Goal: Communication & Community: Answer question/provide support

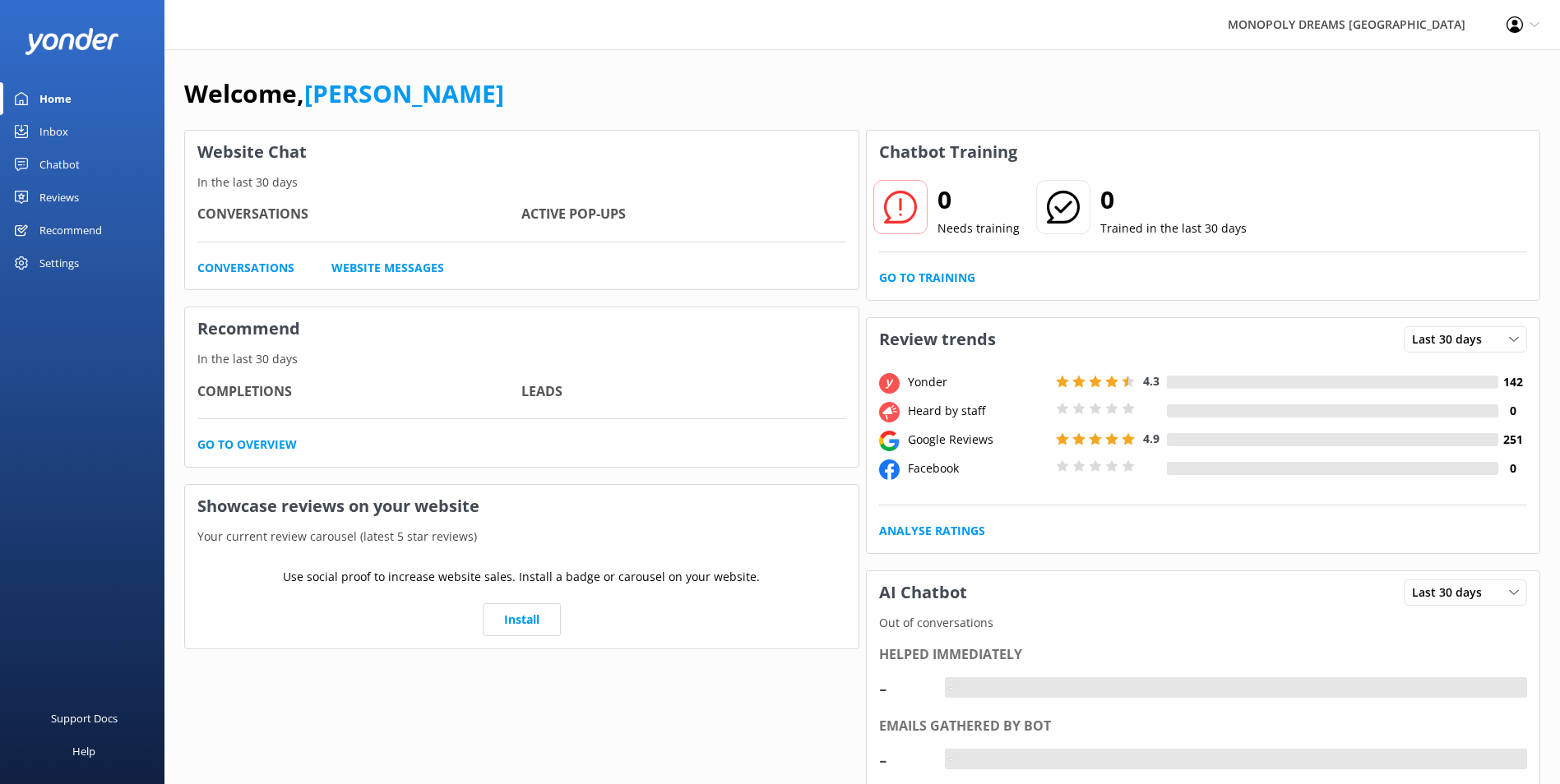
click at [56, 119] on div "Inbox" at bounding box center [53, 131] width 29 height 33
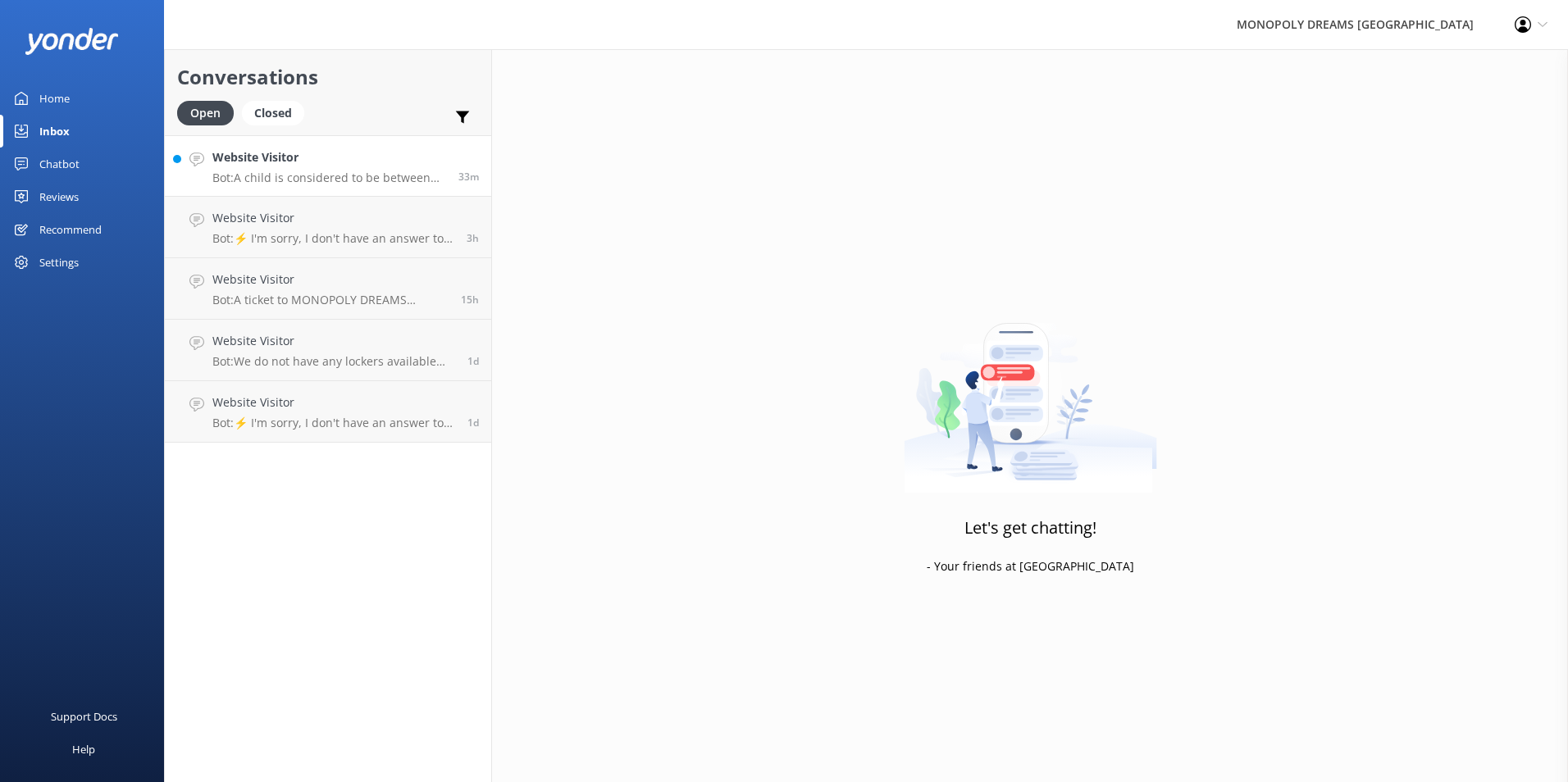
click at [359, 176] on p "Bot: A child is considered to be between the ages of [DEMOGRAPHIC_DATA] years." at bounding box center [330, 178] width 234 height 15
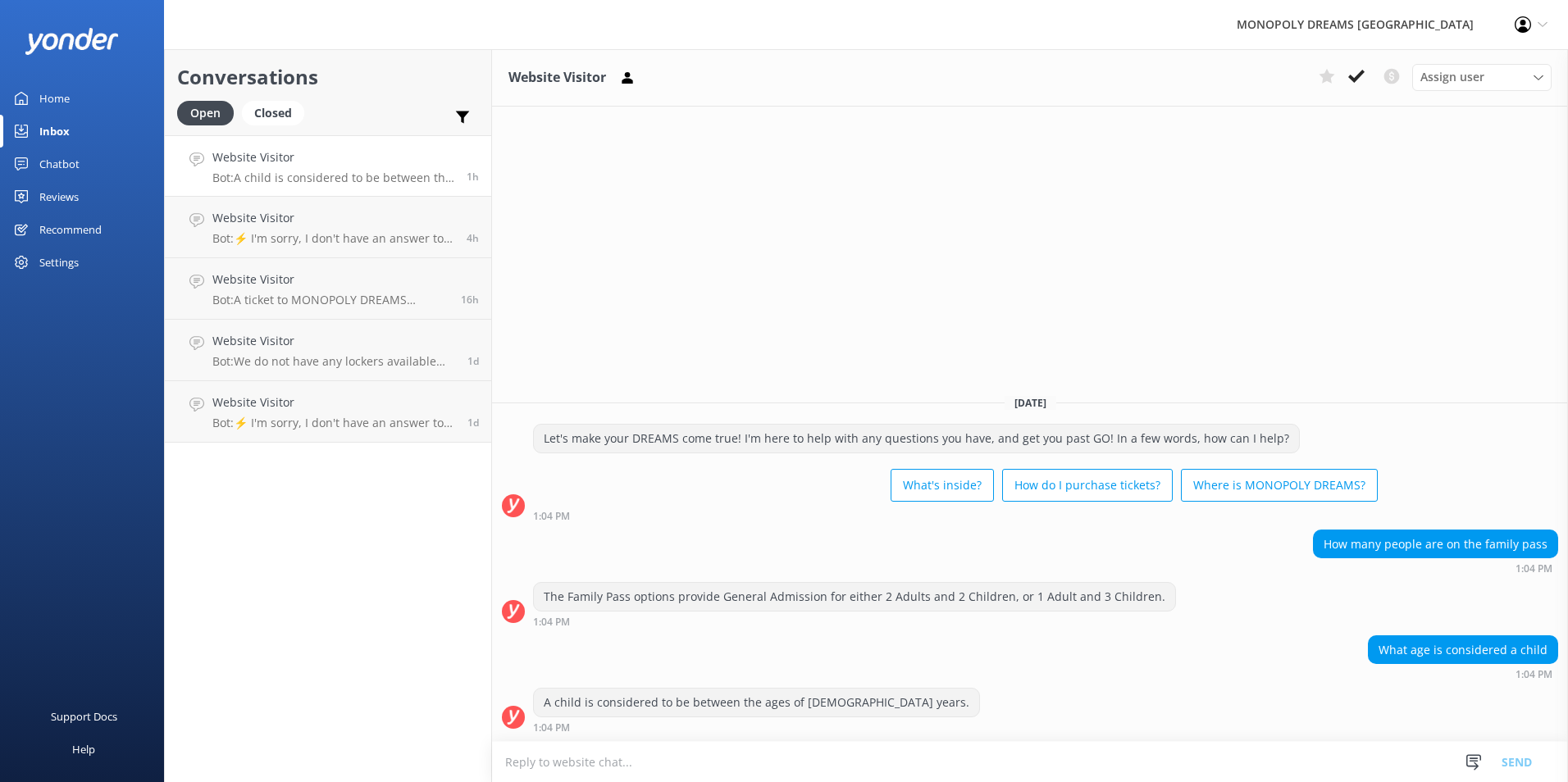
click at [72, 110] on link "Home" at bounding box center [82, 98] width 164 height 33
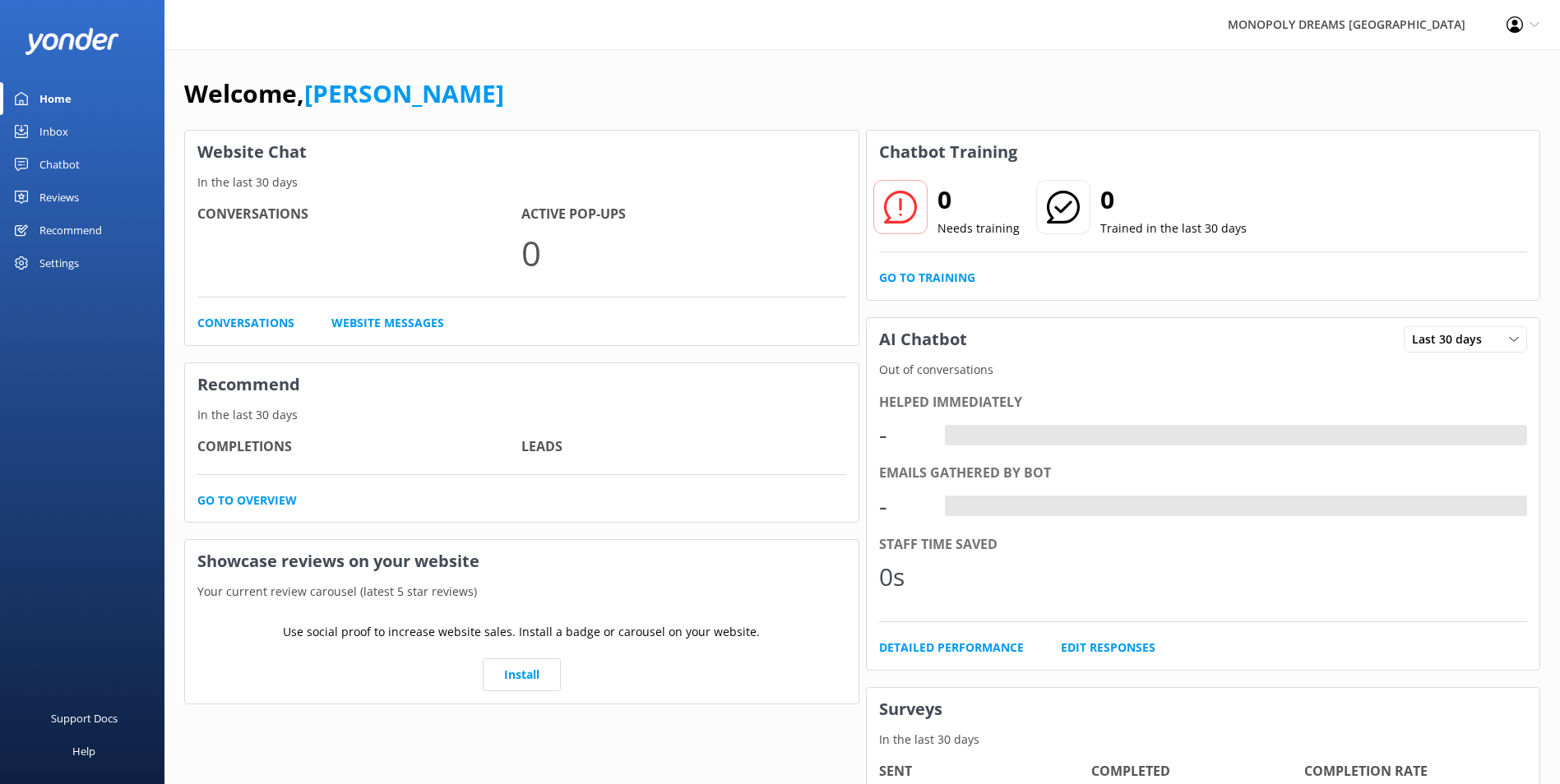
click at [75, 136] on link "Inbox" at bounding box center [82, 131] width 165 height 33
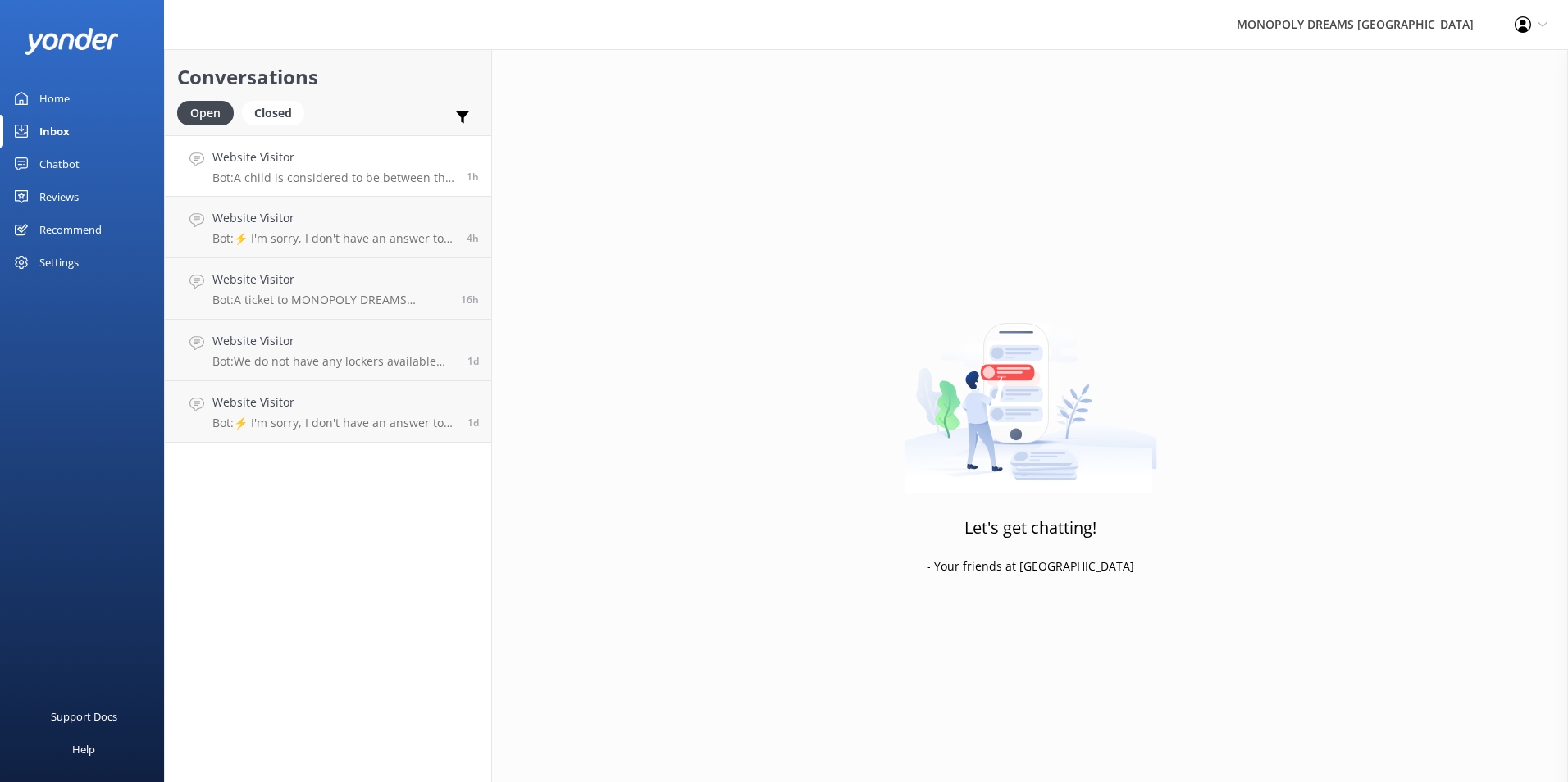
click at [376, 192] on link "Website Visitor Bot: A child is considered to be between the ages of 3 and 15 y…" at bounding box center [327, 166] width 326 height 61
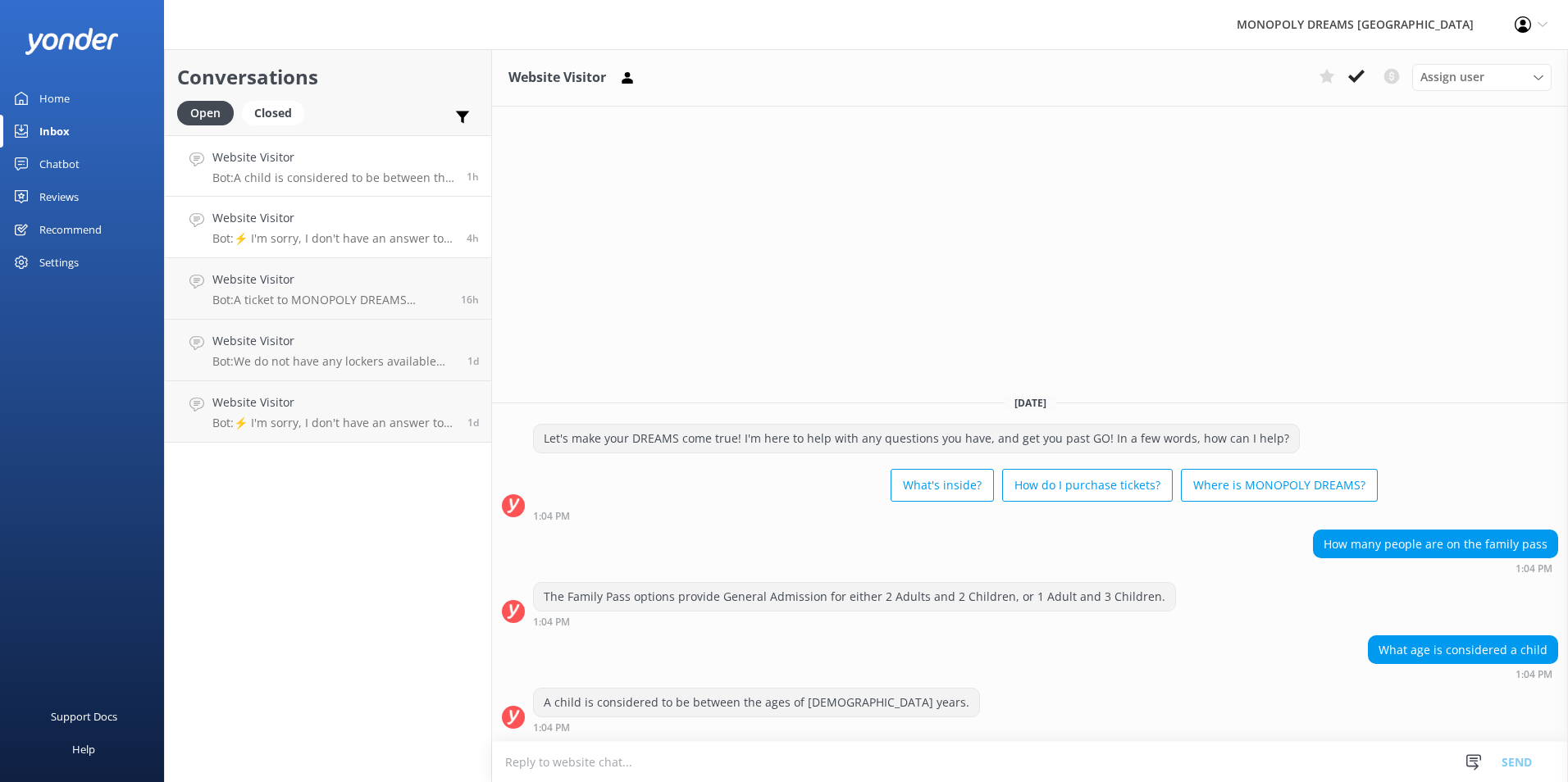
click at [364, 241] on p "Bot: ⚡ I'm sorry, I don't have an answer to your question. Could you please try…" at bounding box center [333, 239] width 242 height 15
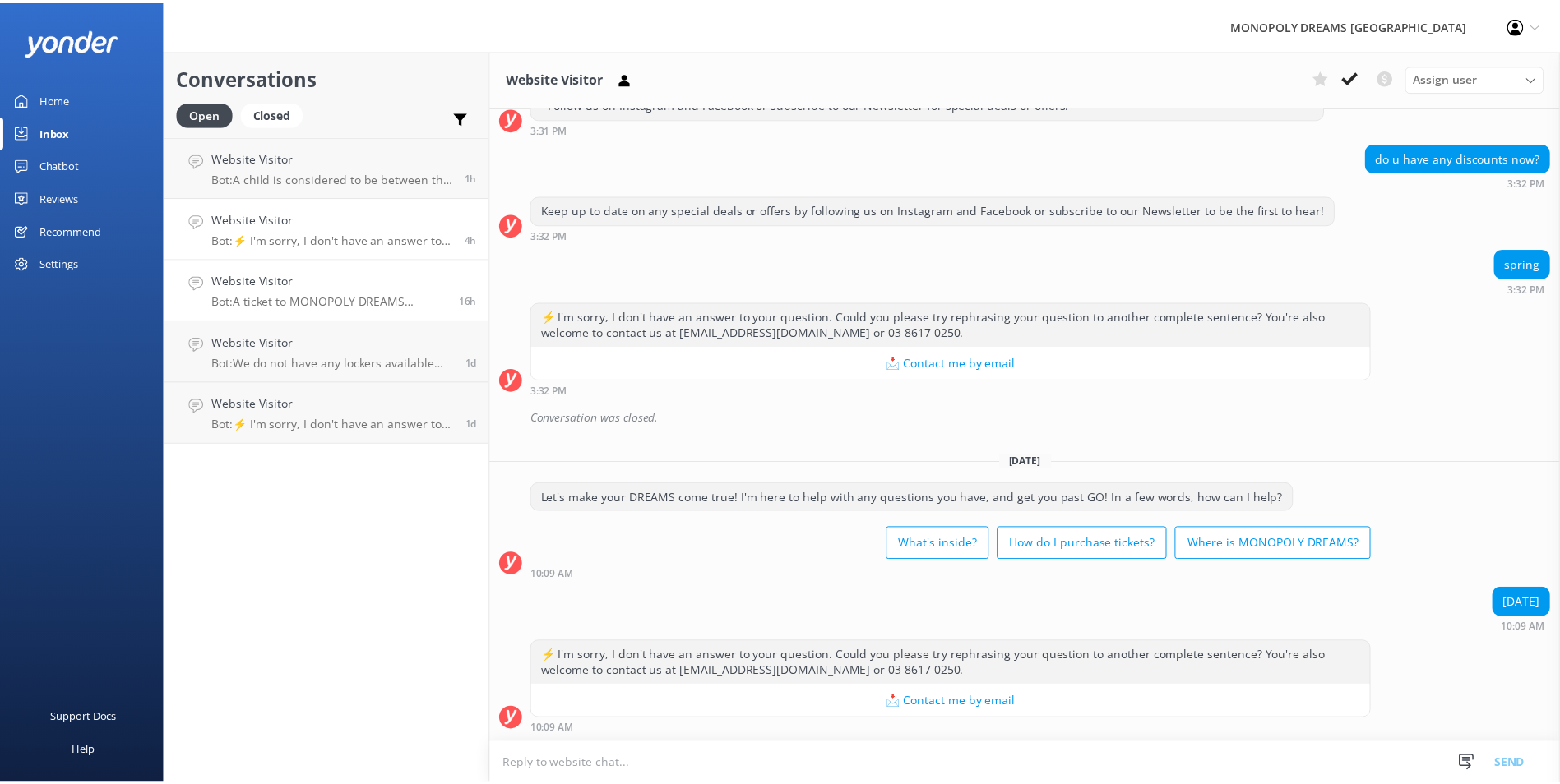
scroll to position [2852, 0]
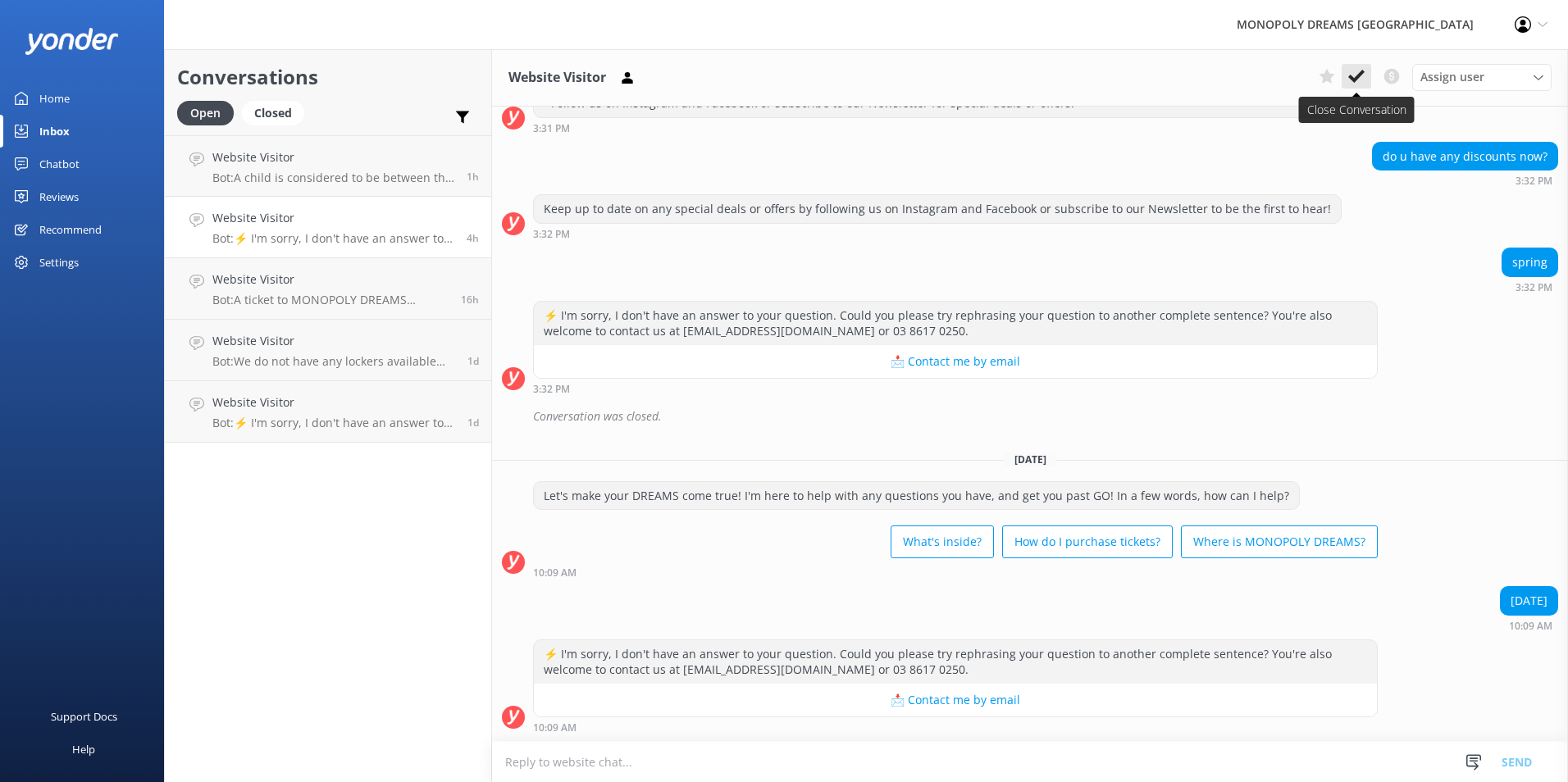
click at [1361, 79] on icon at bounding box center [1356, 76] width 17 height 17
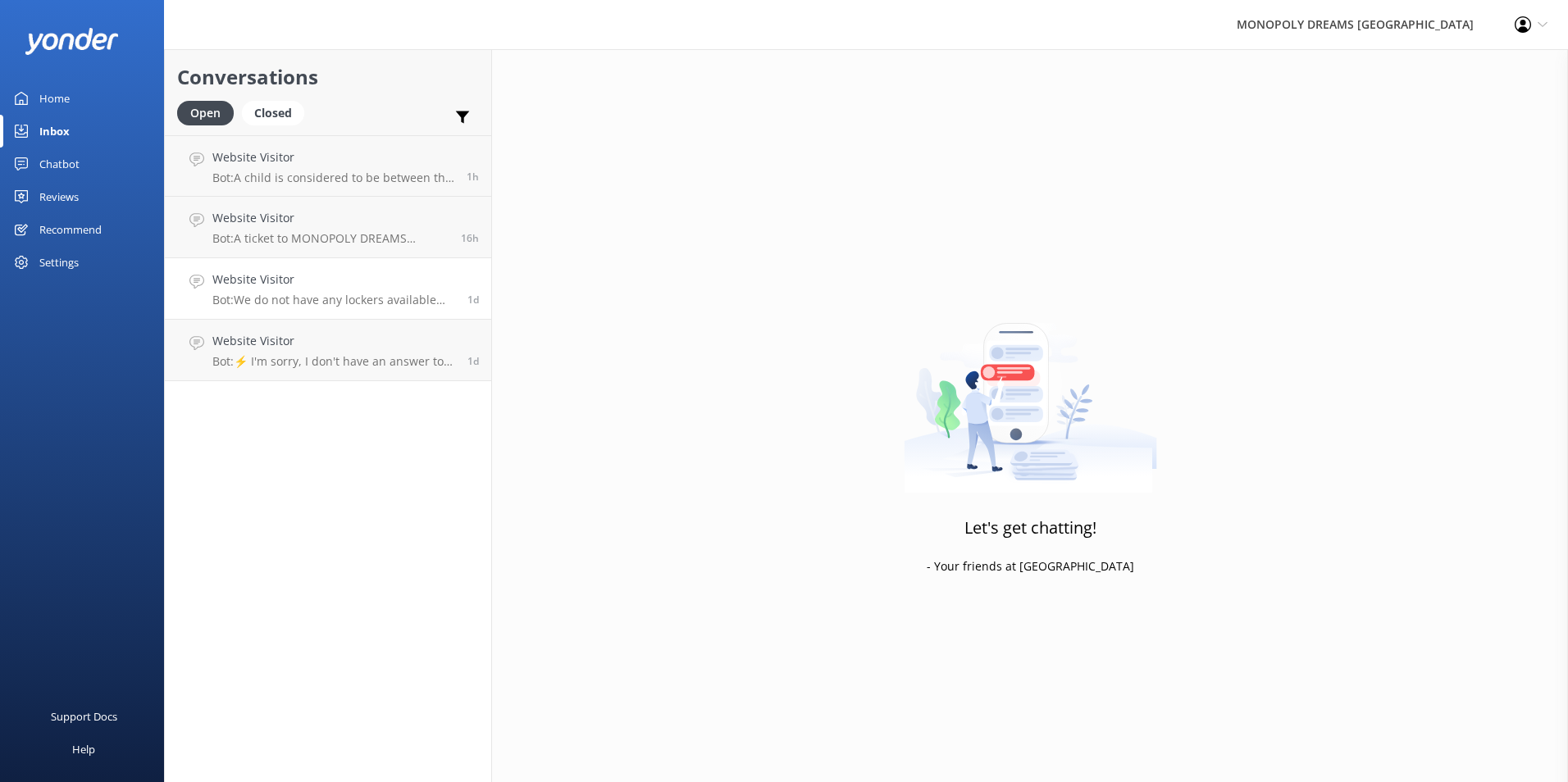
click at [338, 295] on p "Bot: We do not have any lockers available and cannot store any bags, luggage, o…" at bounding box center [333, 300] width 242 height 15
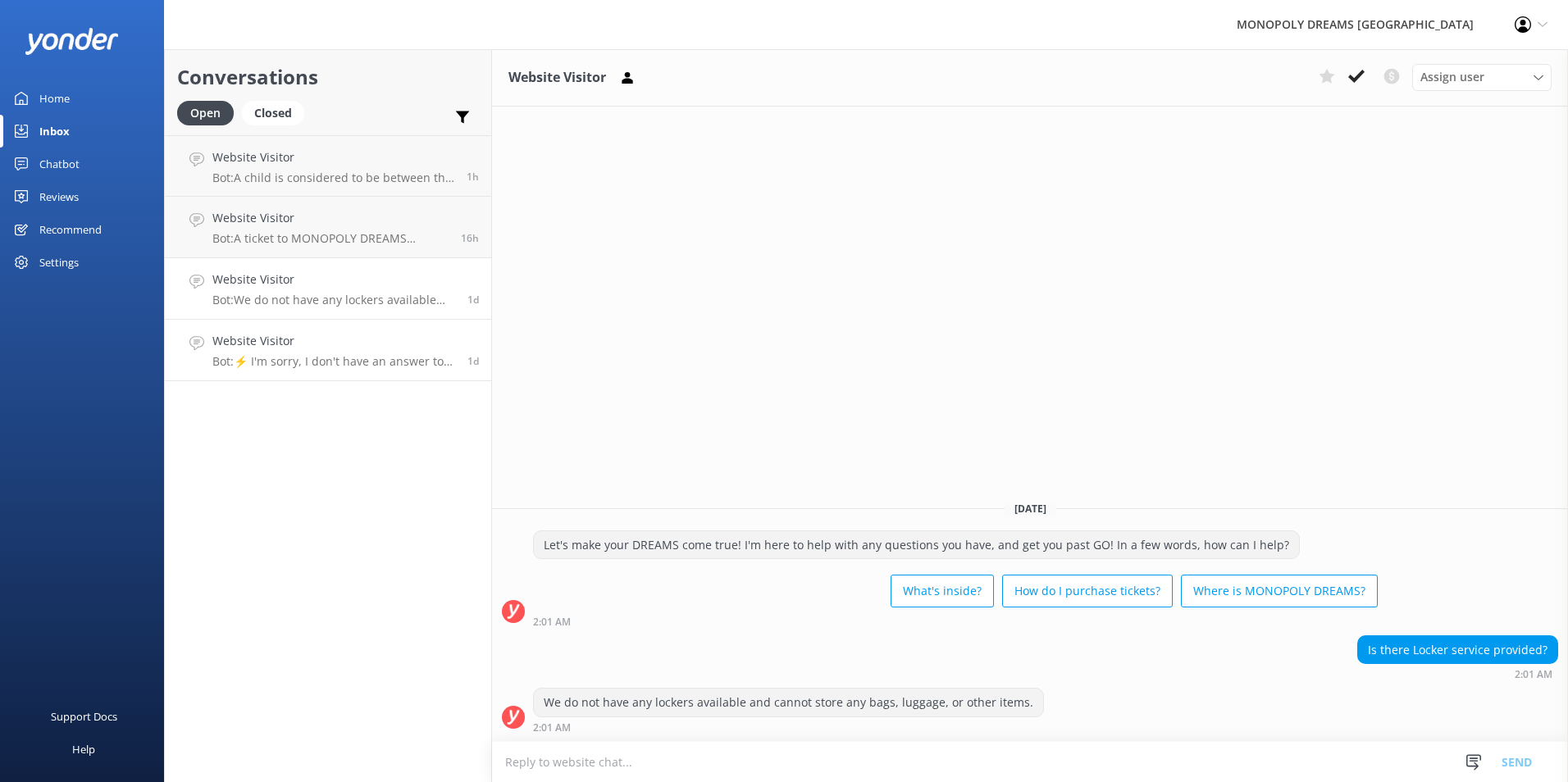
click at [394, 340] on h4 "Website Visitor" at bounding box center [333, 341] width 242 height 18
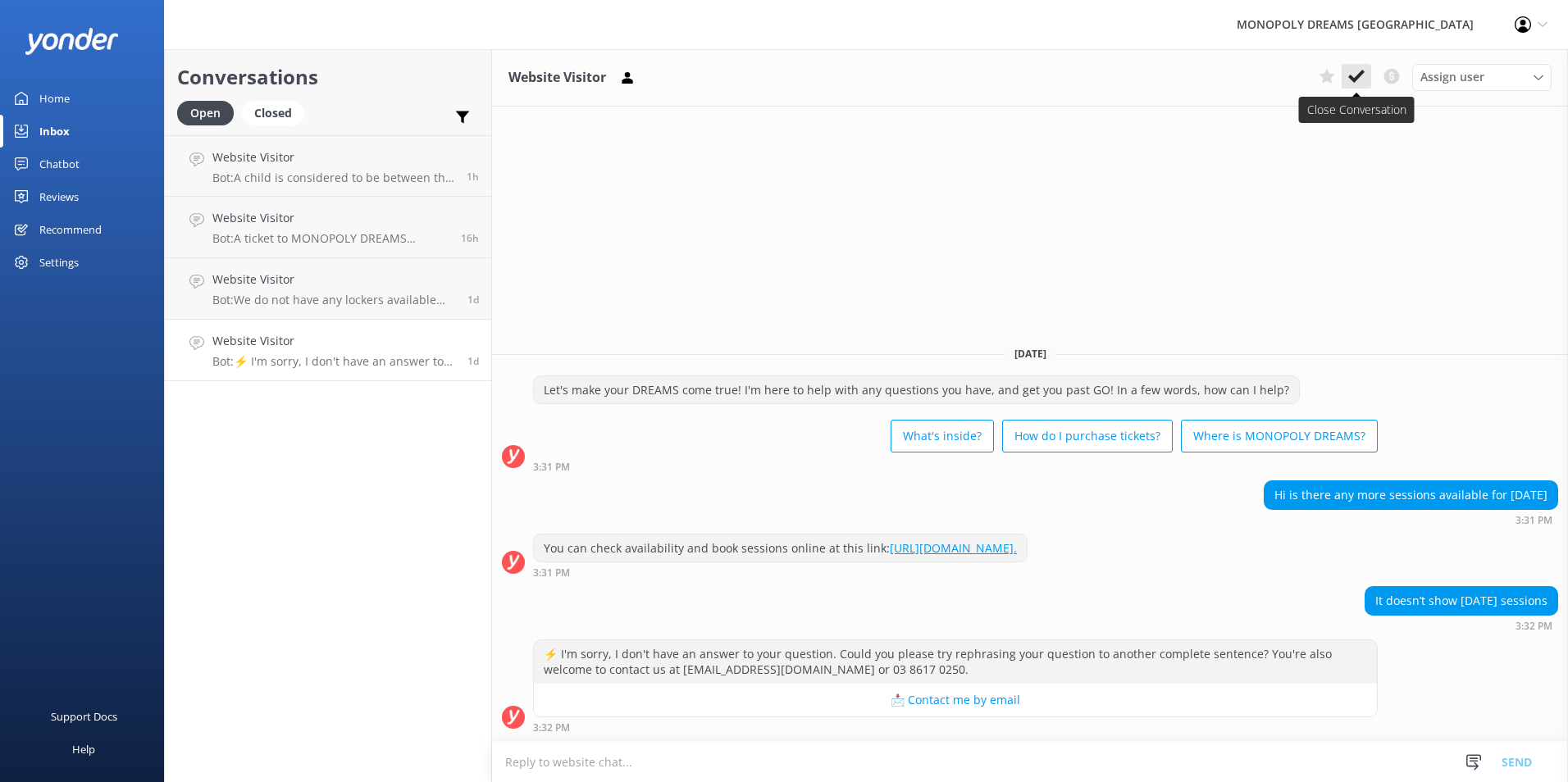
click at [1352, 75] on icon at bounding box center [1356, 76] width 17 height 17
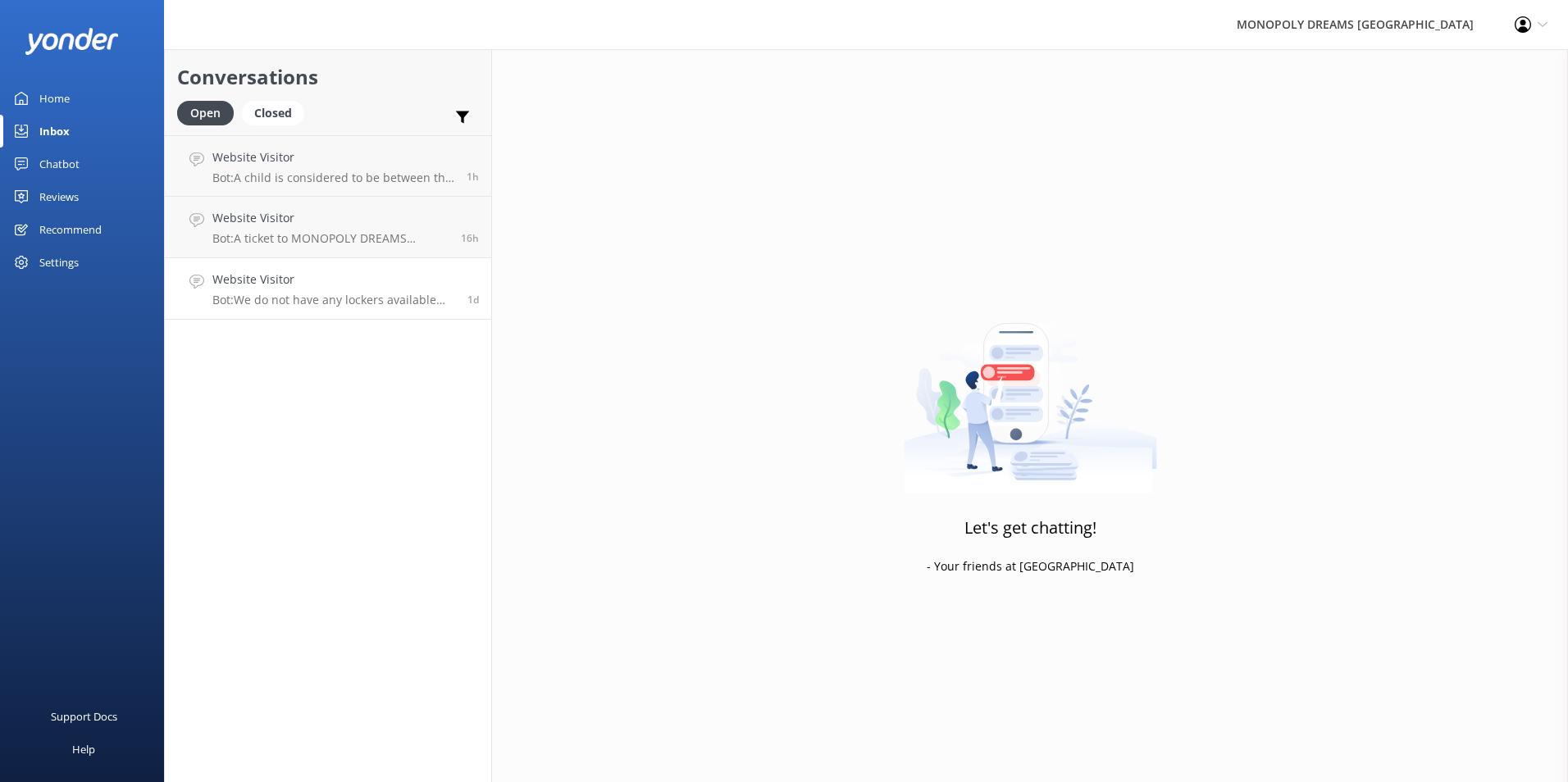
click at [411, 299] on p "Bot: We do not have any lockers available and cannot store any bags, luggage, o…" at bounding box center [333, 300] width 242 height 15
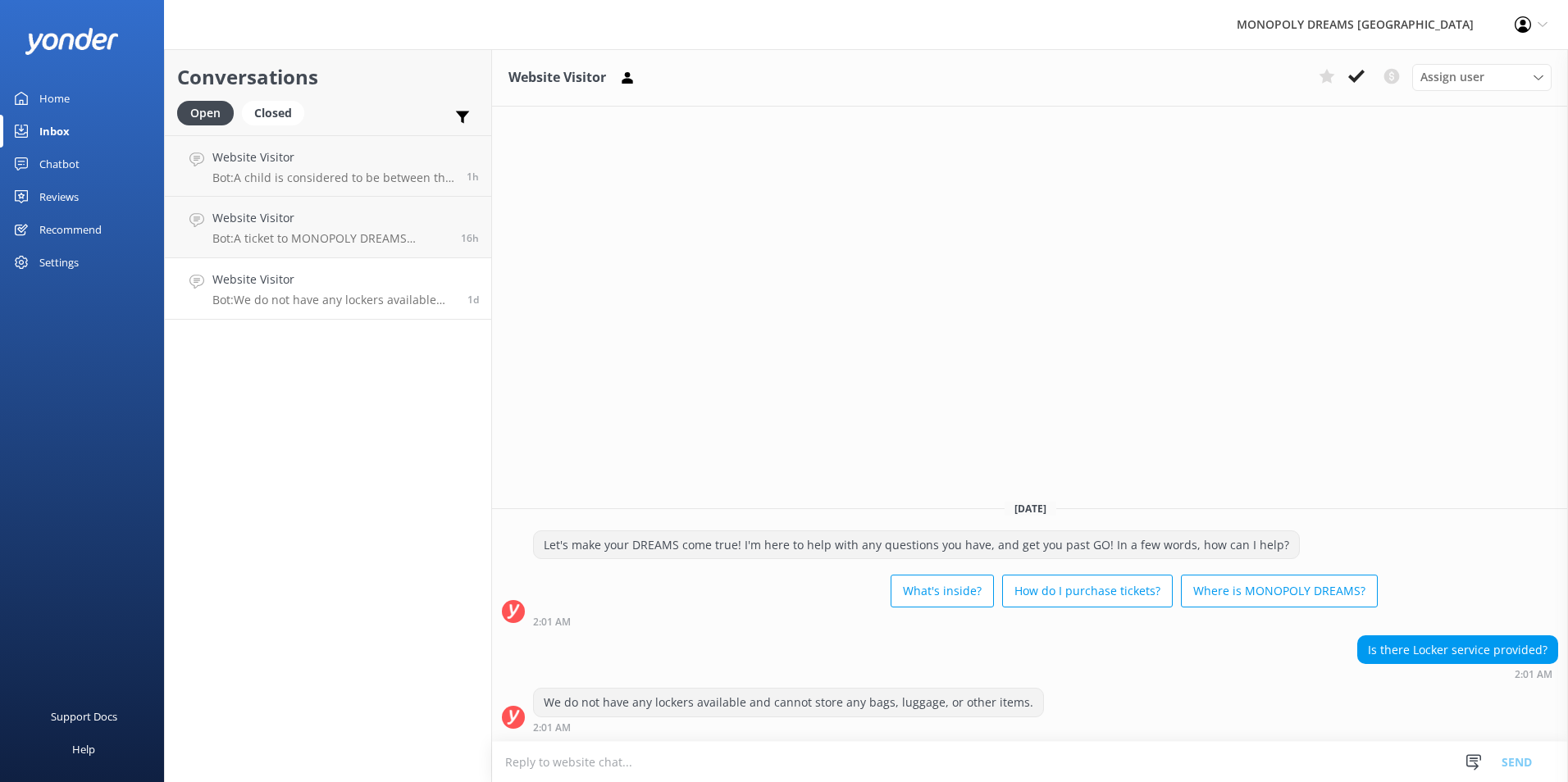
click at [32, 114] on link "Home" at bounding box center [82, 98] width 164 height 33
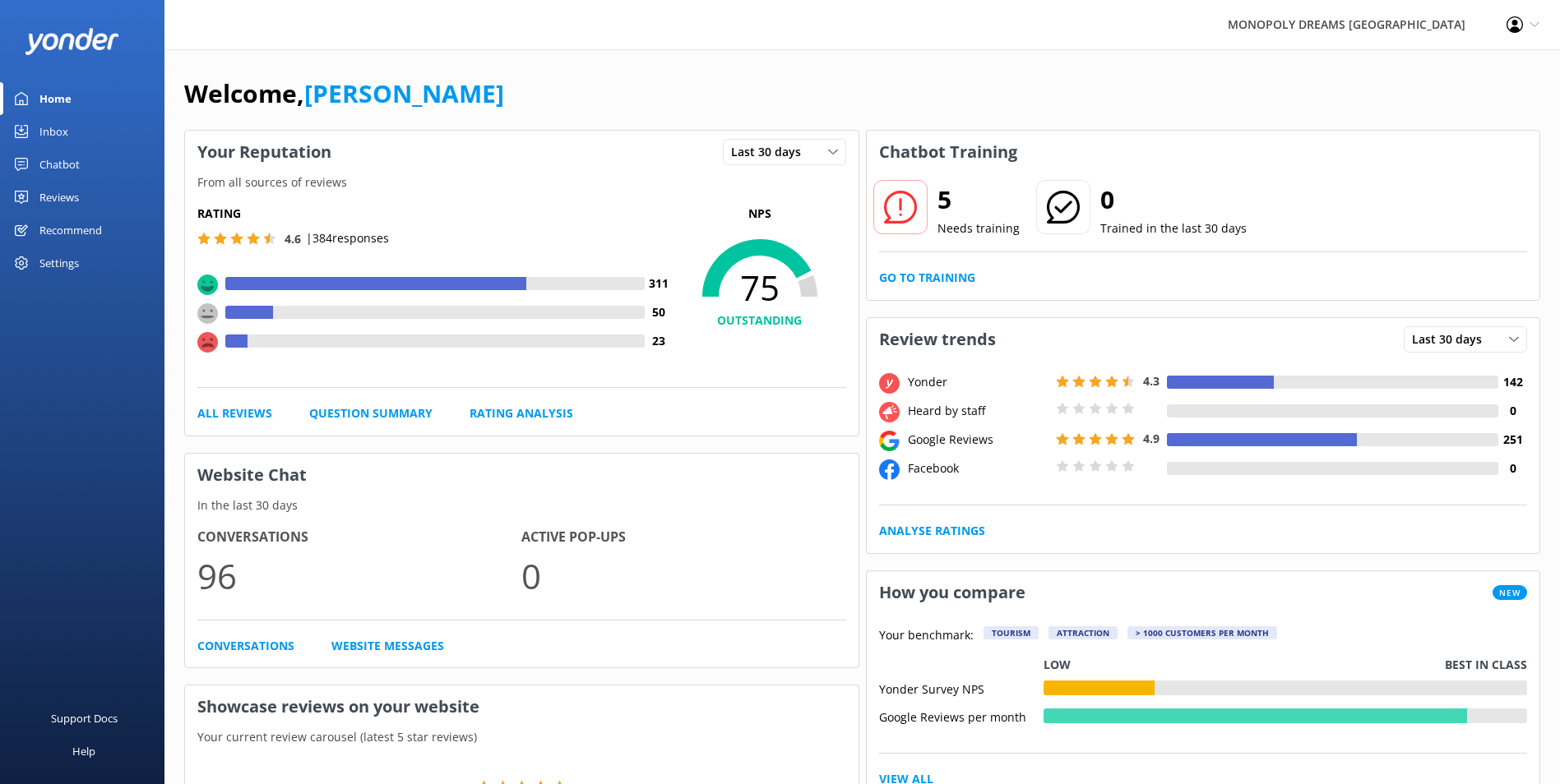
click at [52, 197] on div "Reviews" at bounding box center [59, 196] width 39 height 33
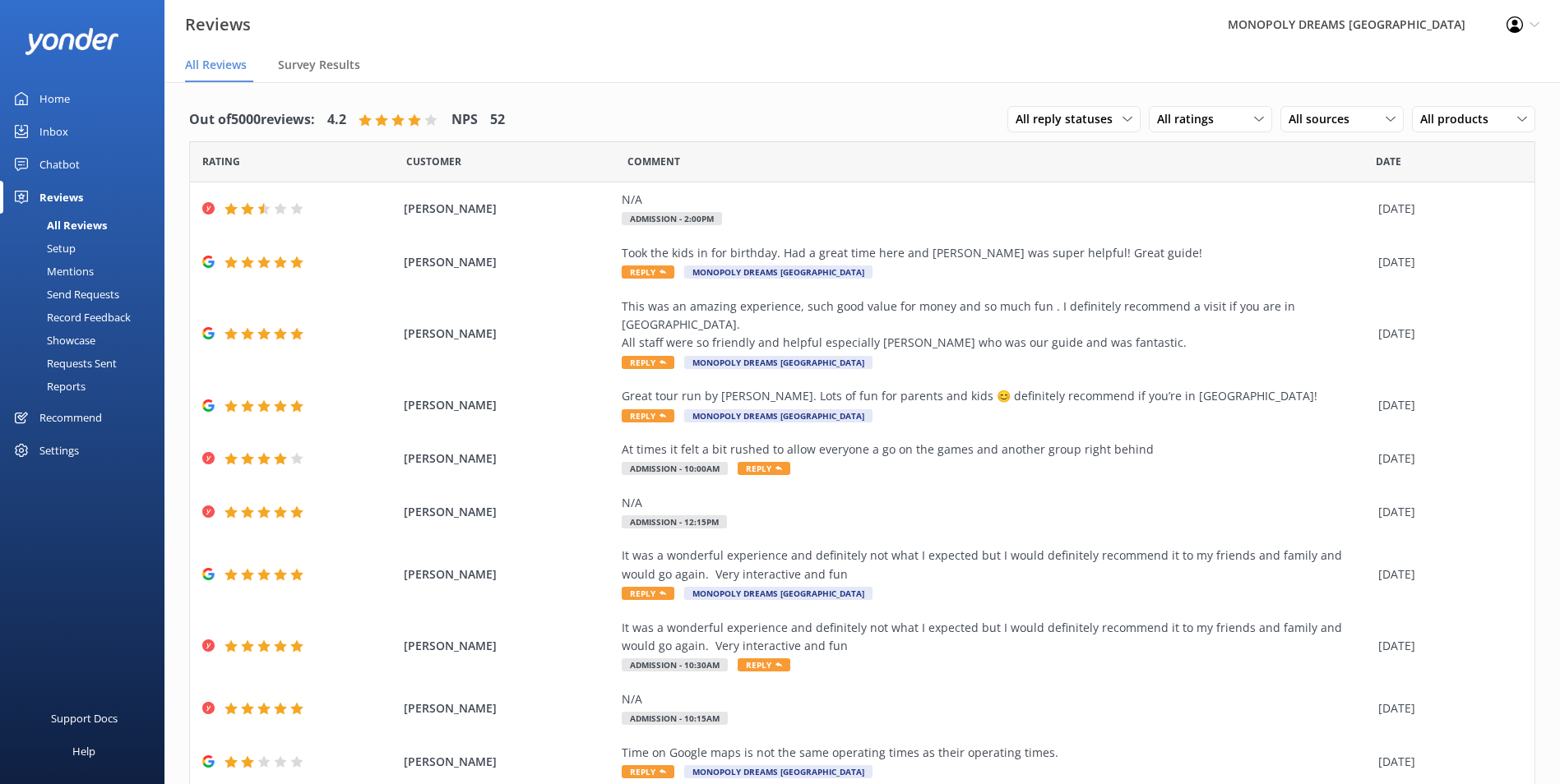
click at [47, 127] on div "Inbox" at bounding box center [53, 131] width 29 height 33
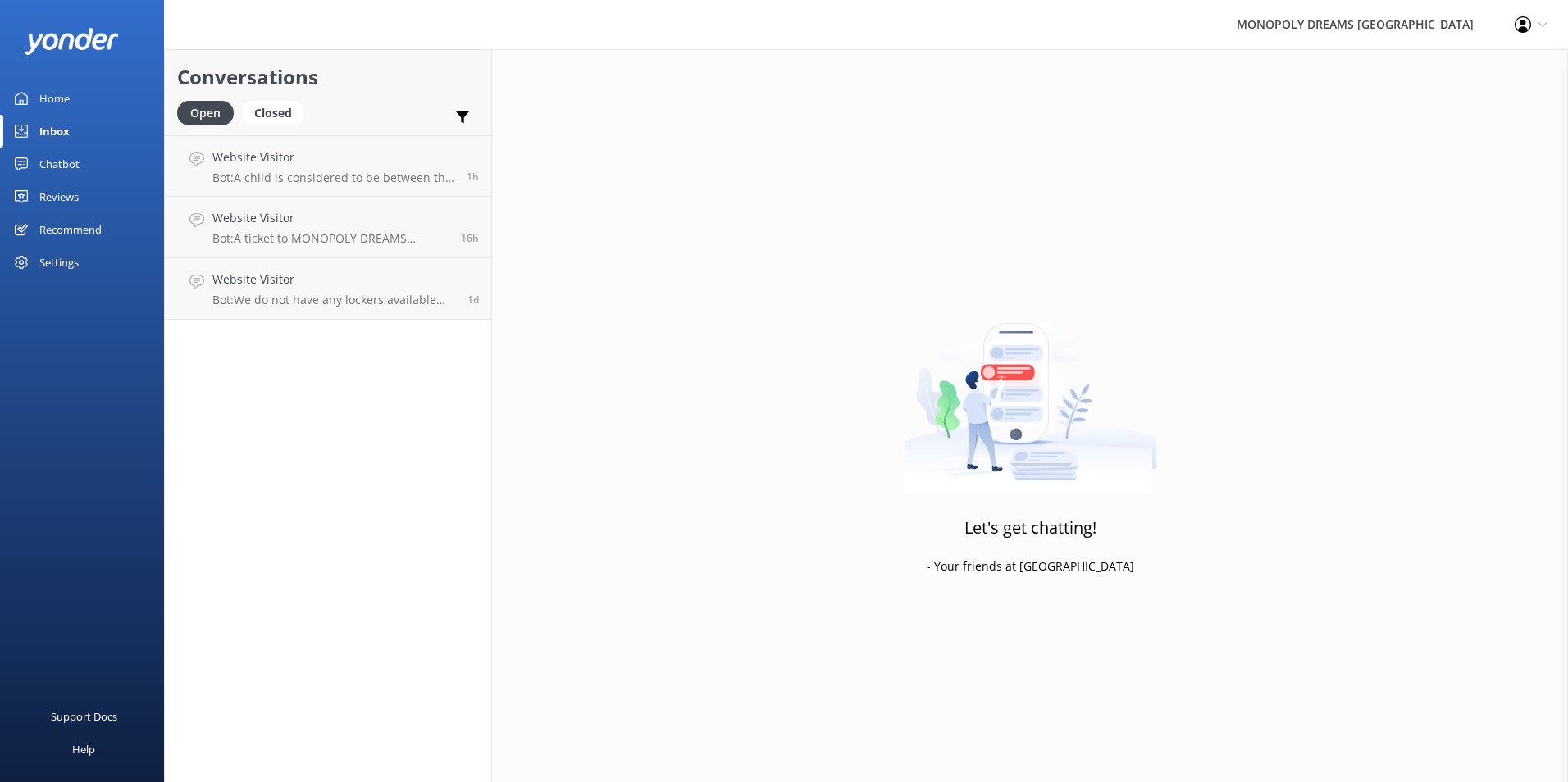
click at [87, 87] on link "Home" at bounding box center [82, 98] width 164 height 33
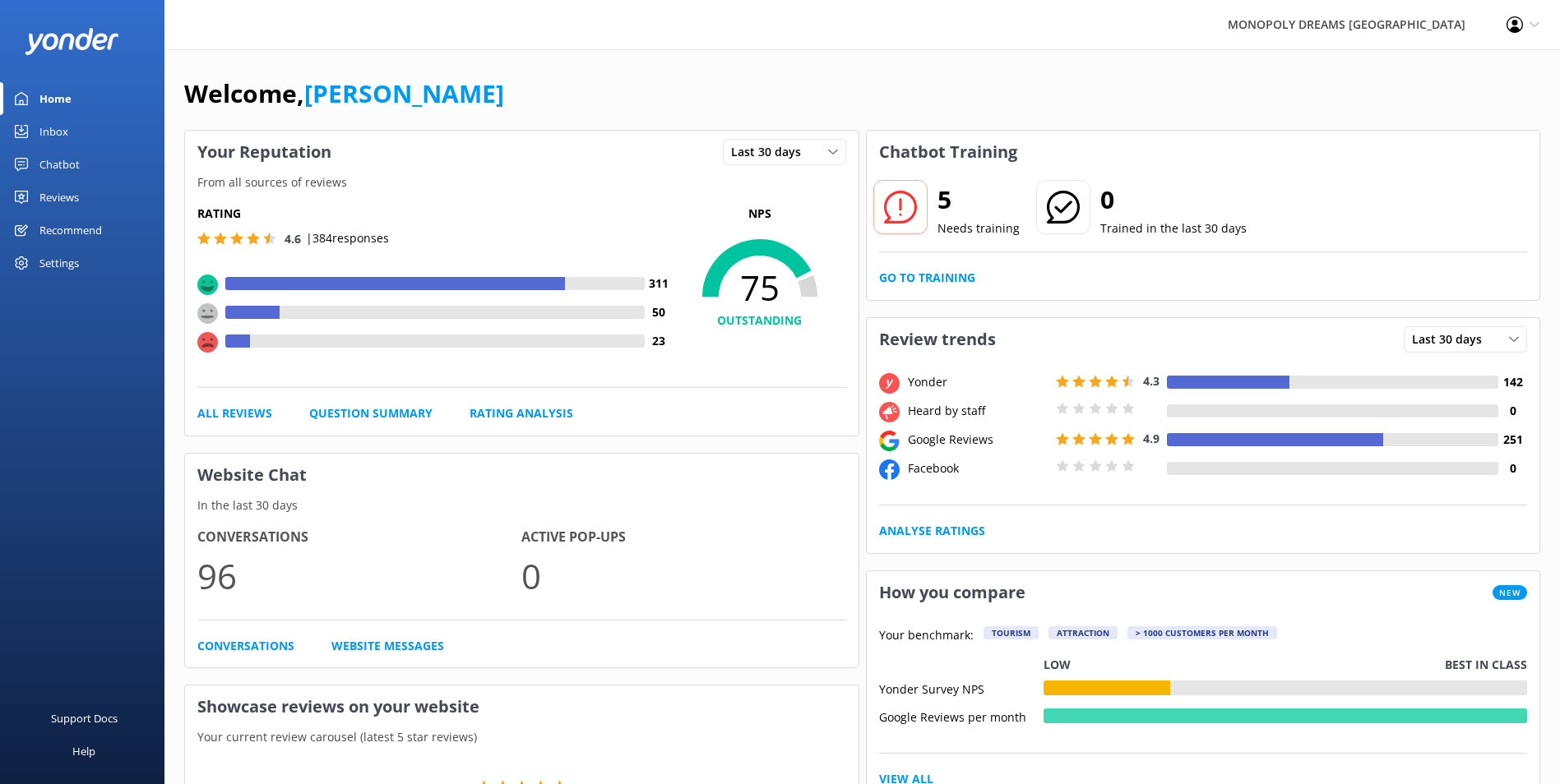
click at [48, 123] on div "Inbox" at bounding box center [53, 131] width 29 height 33
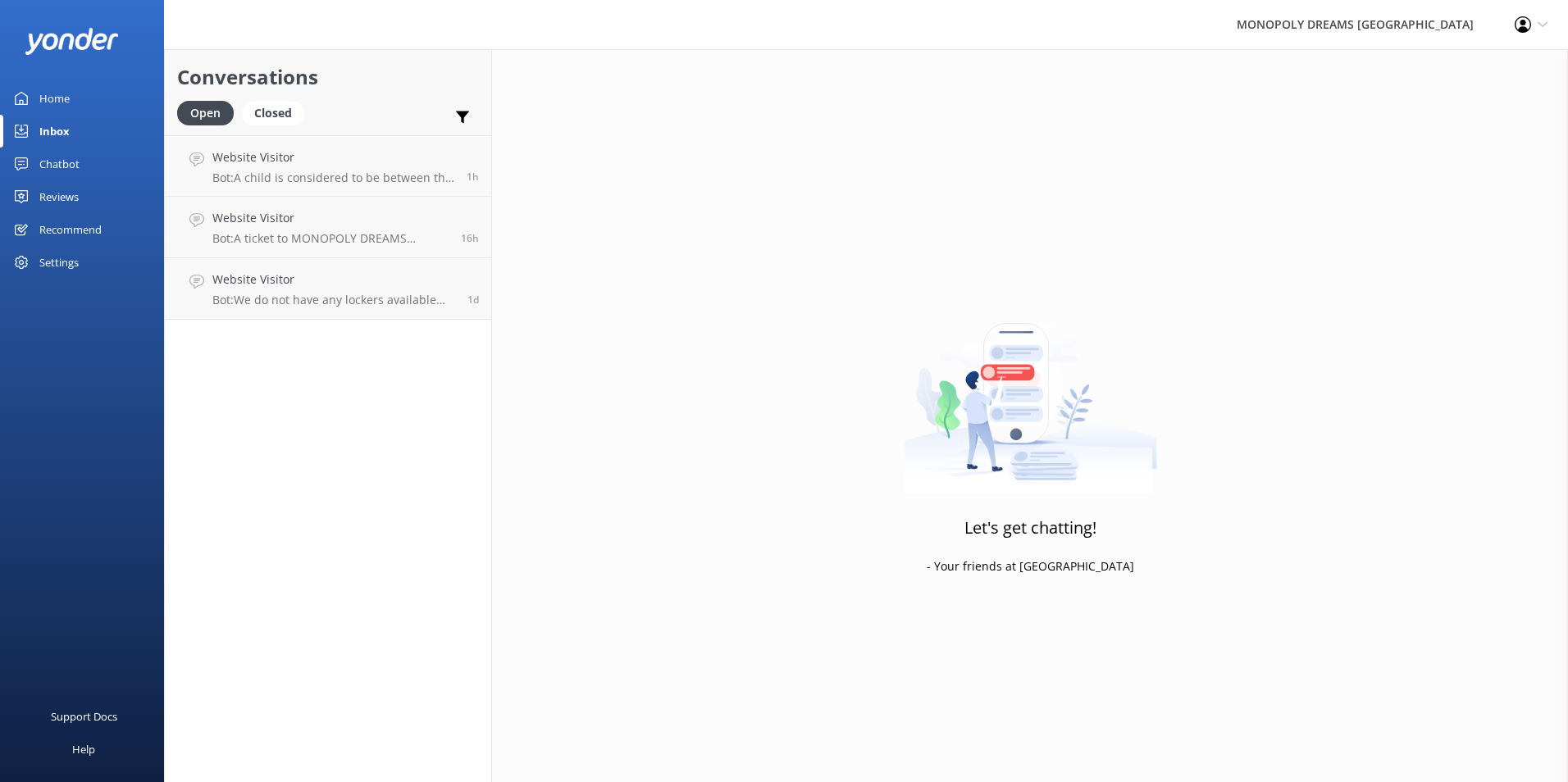
click at [85, 94] on link "Home" at bounding box center [82, 98] width 164 height 33
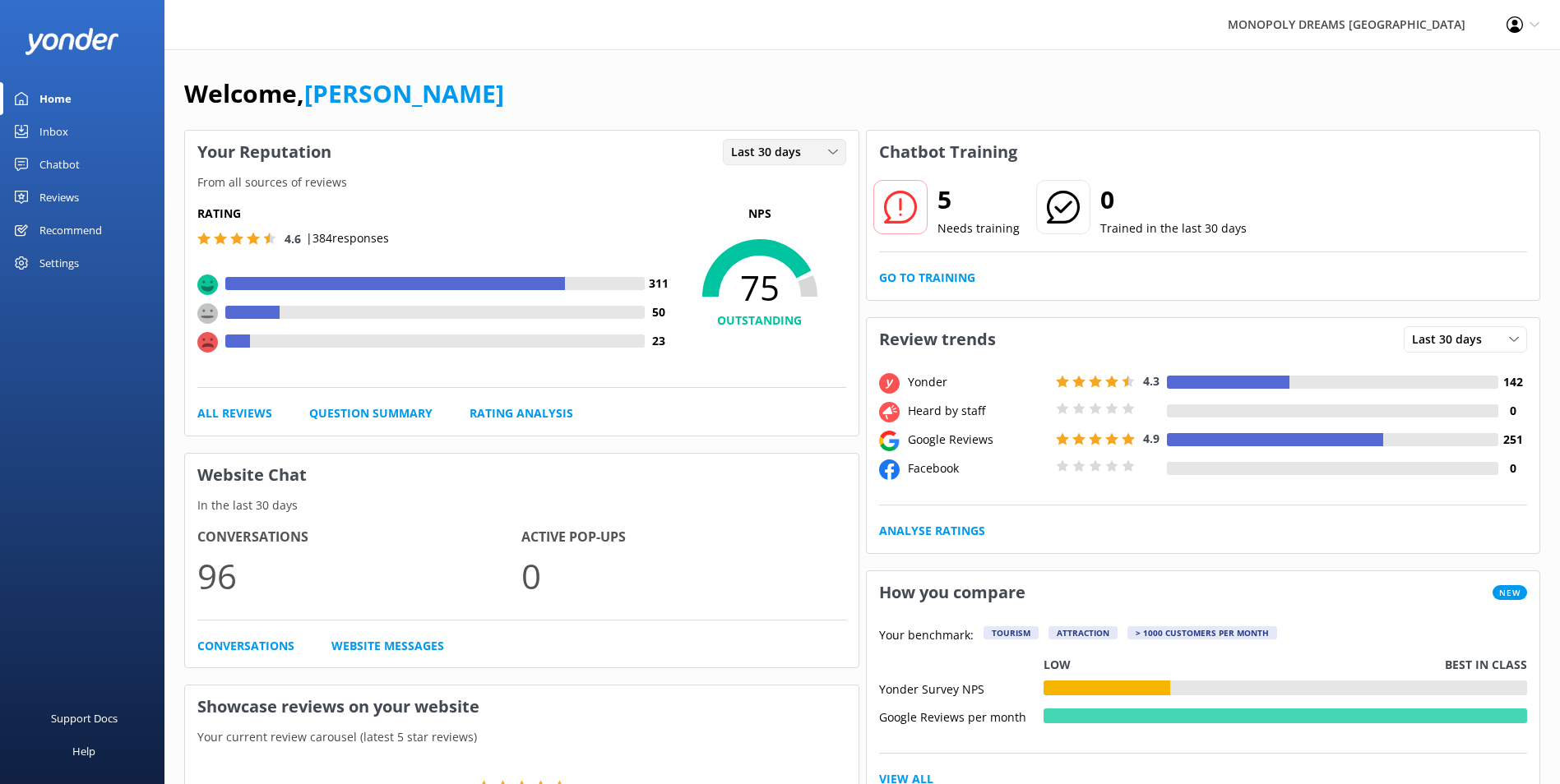
click at [776, 154] on span "Last 30 days" at bounding box center [771, 152] width 80 height 18
click at [758, 199] on link "Last 7 days" at bounding box center [796, 185] width 146 height 33
click at [780, 160] on span "Last 7 days" at bounding box center [767, 152] width 74 height 18
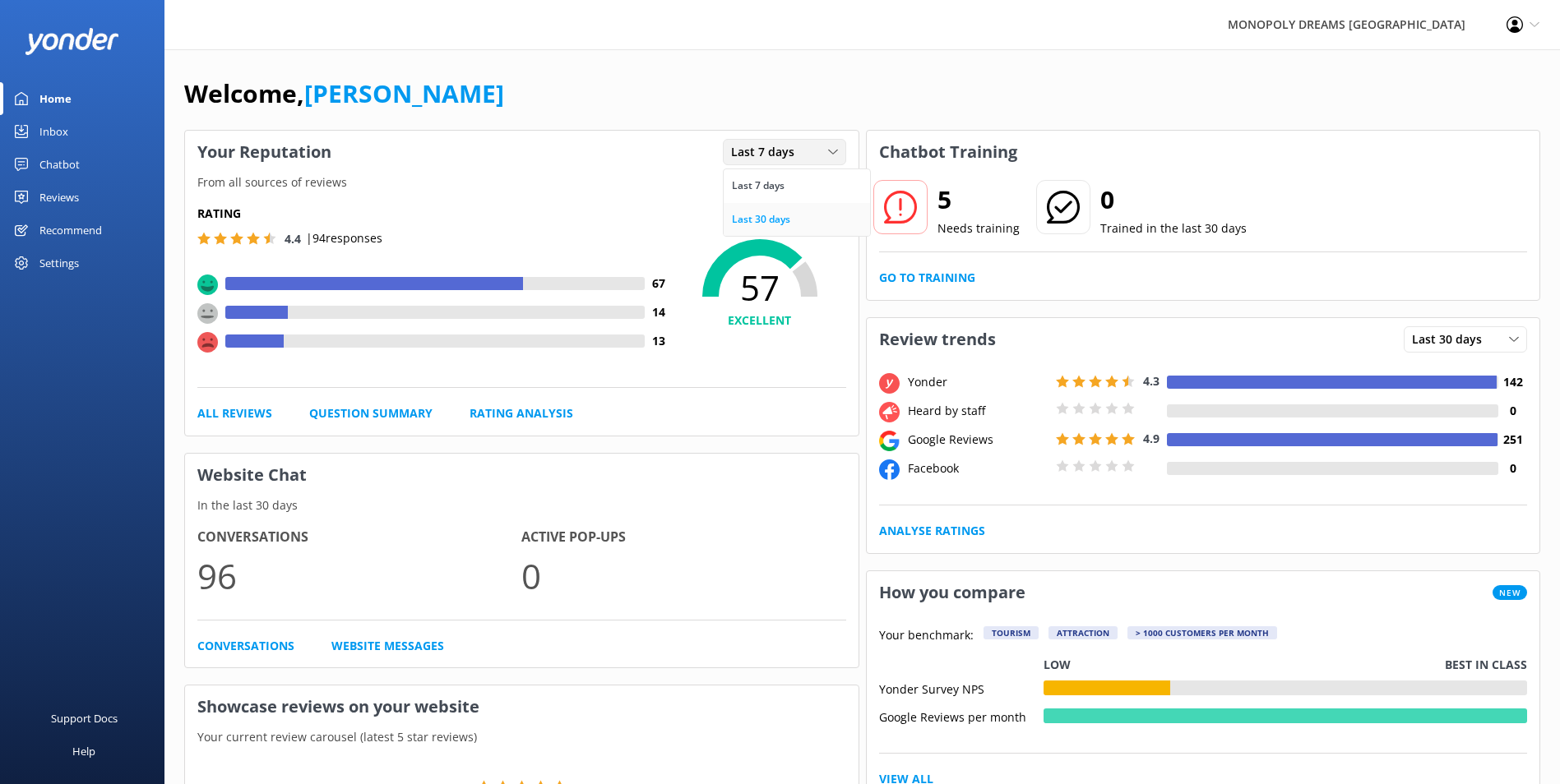
click at [761, 213] on div "Last 30 days" at bounding box center [761, 220] width 59 height 17
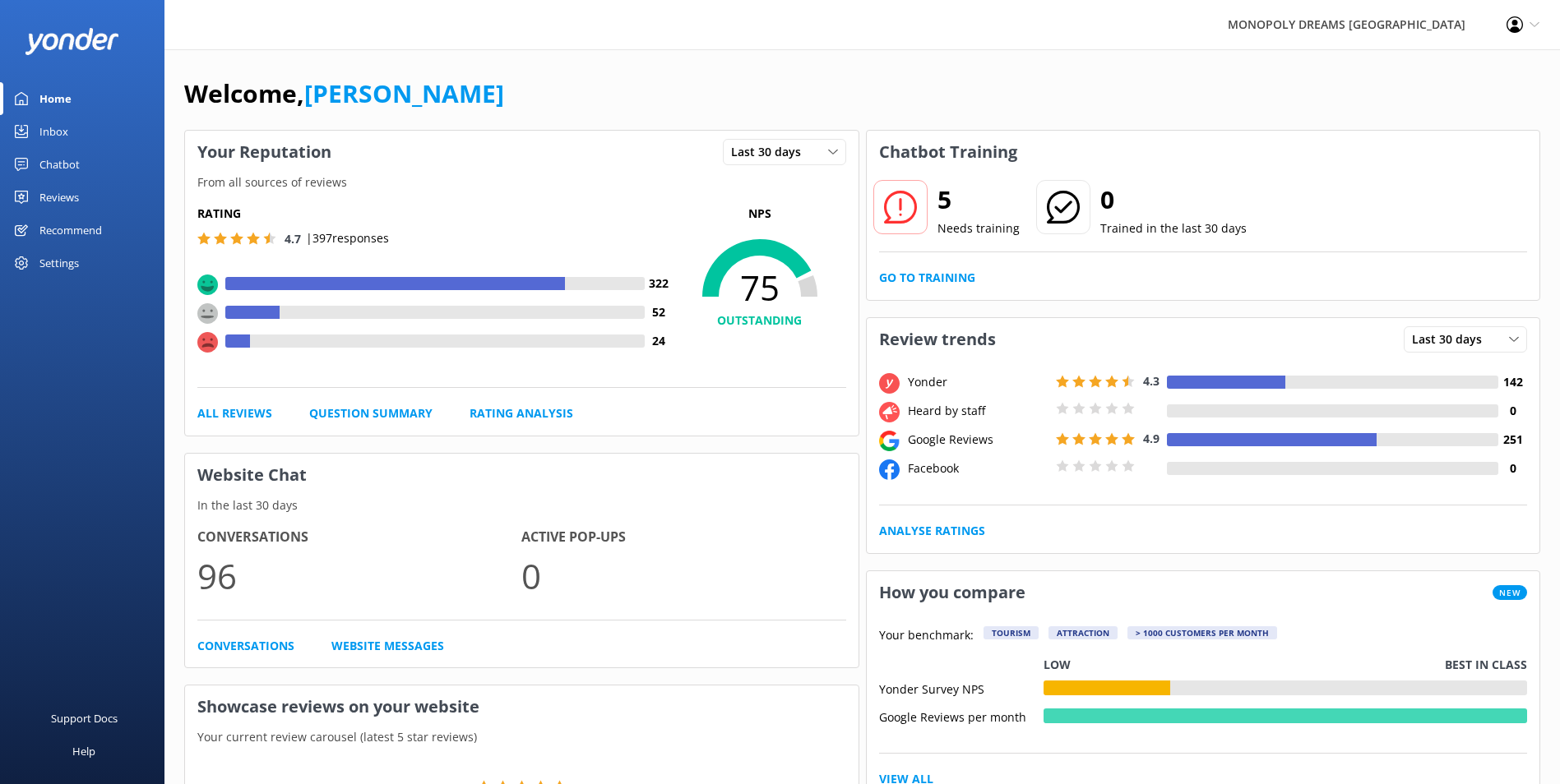
click at [89, 132] on link "Inbox" at bounding box center [82, 131] width 165 height 33
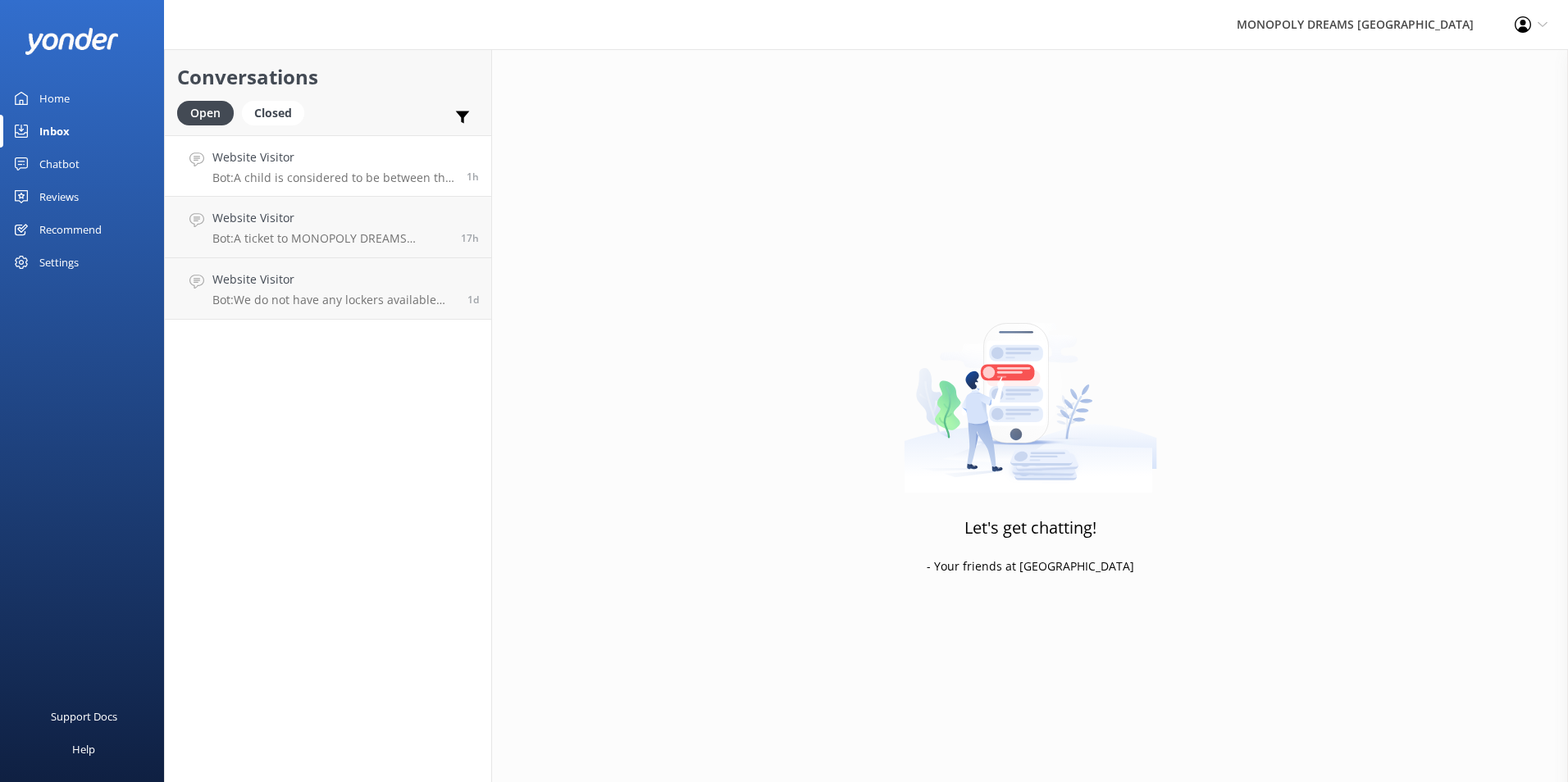
click at [273, 154] on h4 "Website Visitor" at bounding box center [333, 157] width 242 height 18
